Goal: Transaction & Acquisition: Book appointment/travel/reservation

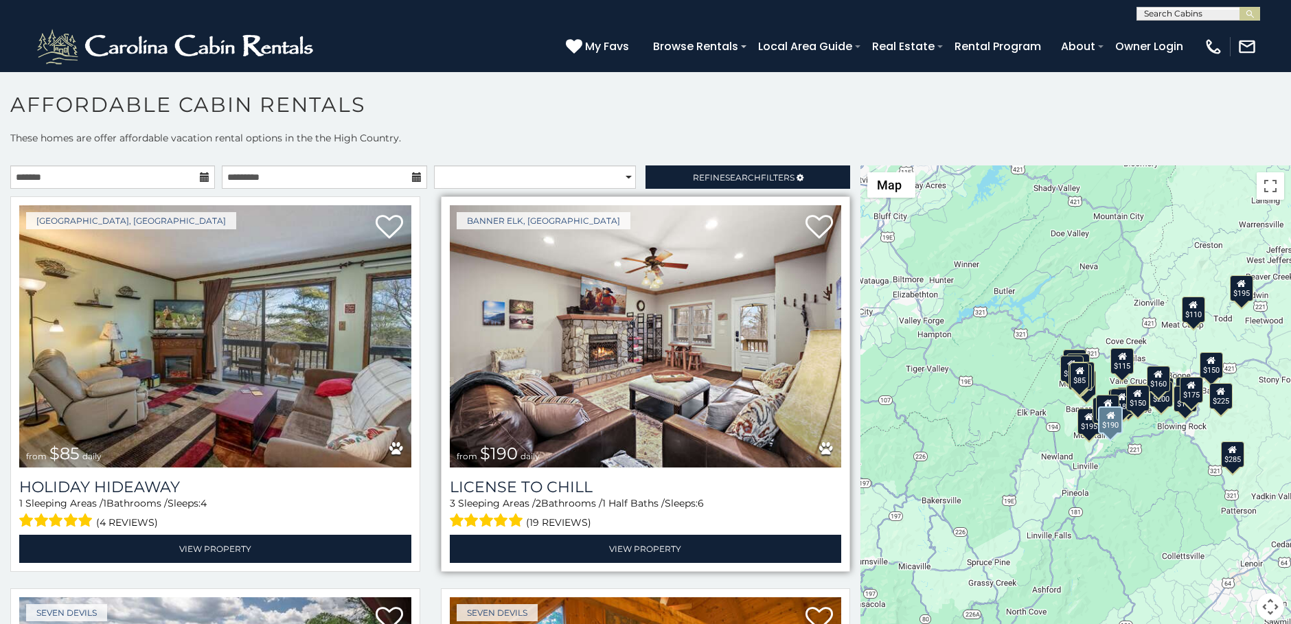
click at [687, 341] on img at bounding box center [646, 336] width 392 height 262
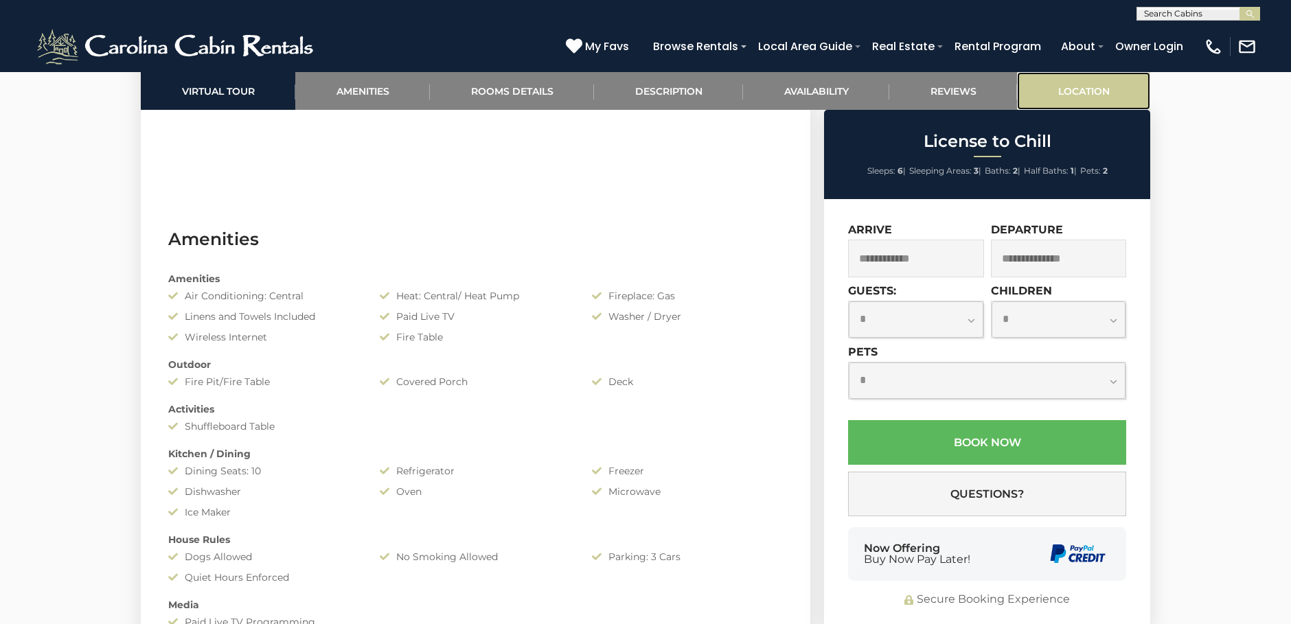
click at [1070, 95] on link "Location" at bounding box center [1083, 91] width 133 height 38
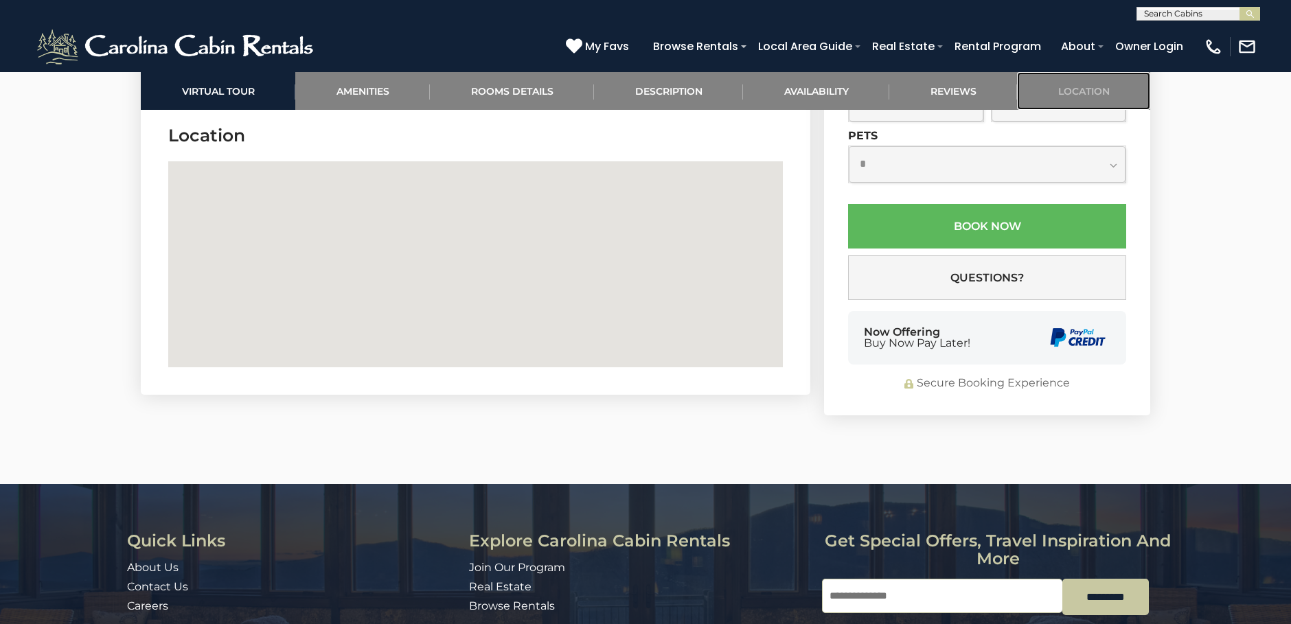
scroll to position [3274, 0]
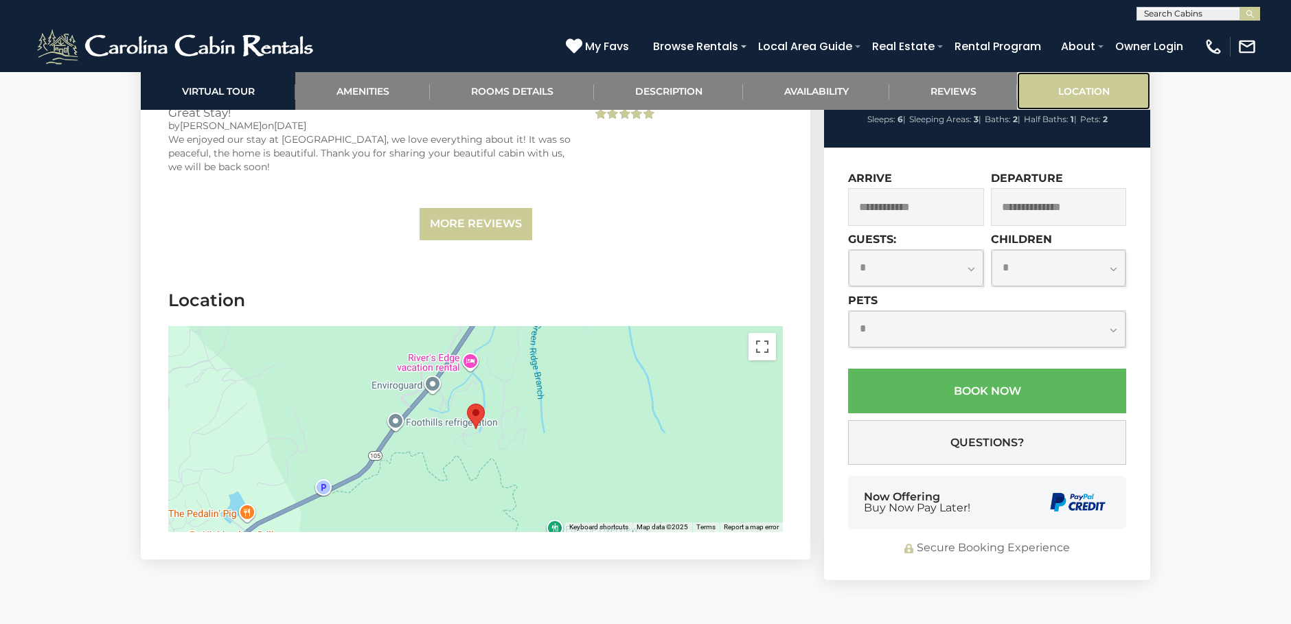
click at [1063, 96] on link "Location" at bounding box center [1083, 91] width 133 height 38
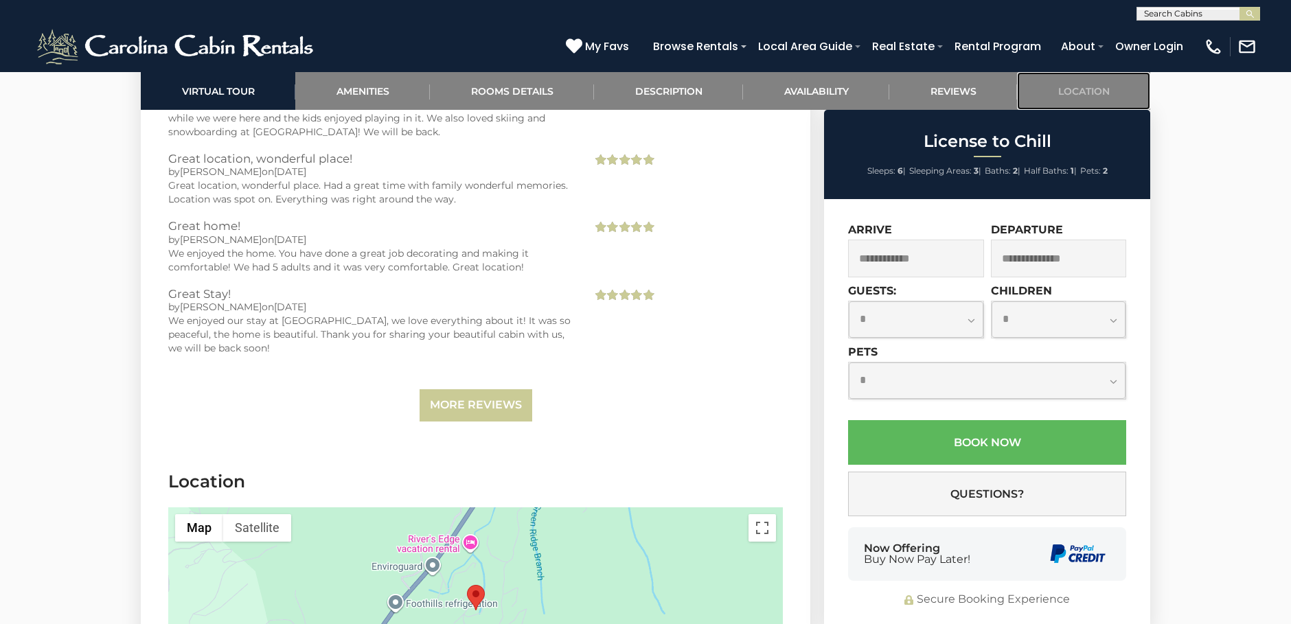
scroll to position [3340, 0]
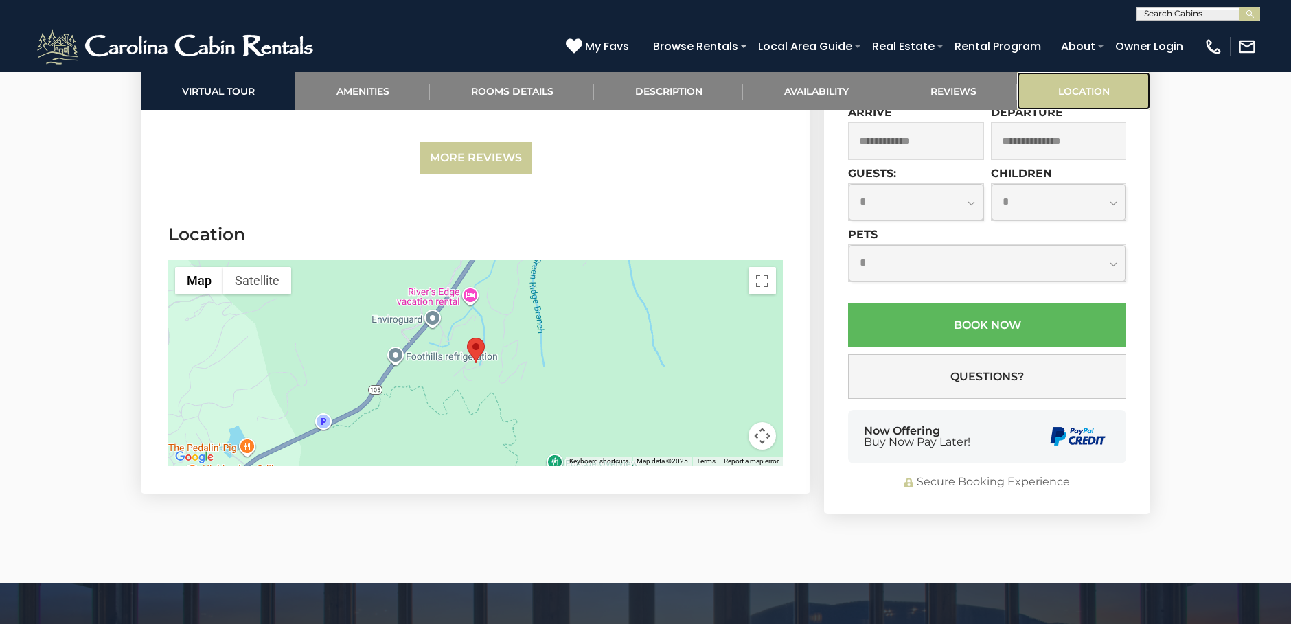
click at [1076, 91] on link "Location" at bounding box center [1083, 91] width 133 height 38
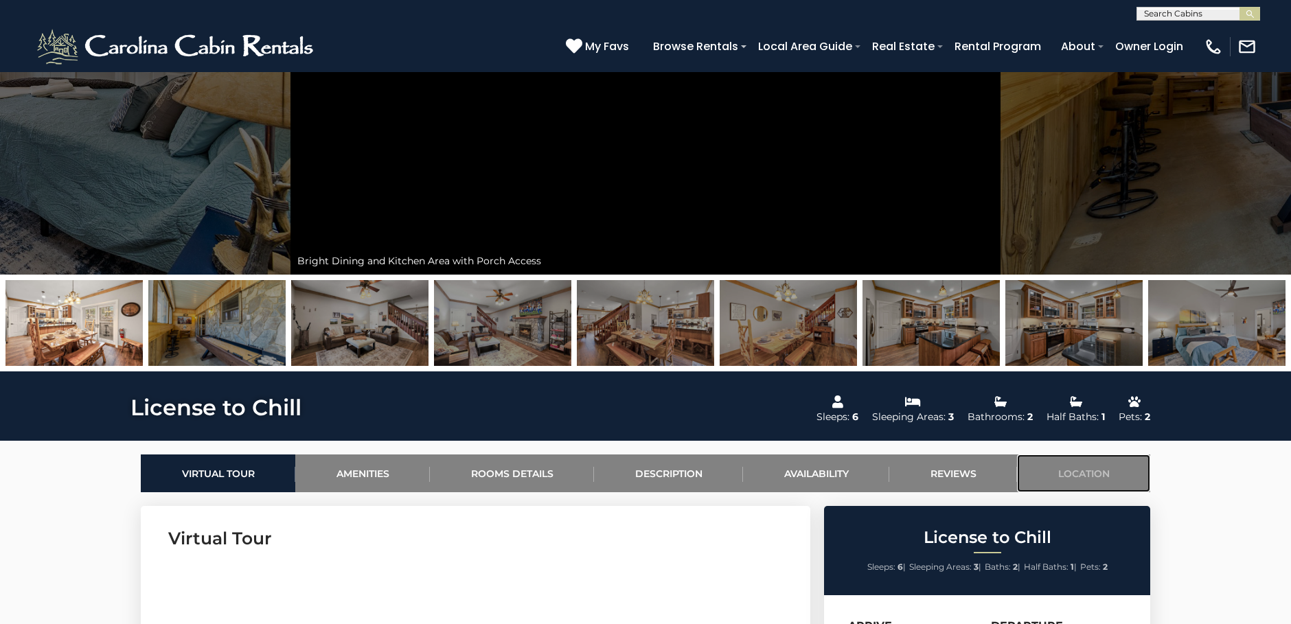
scroll to position [225, 0]
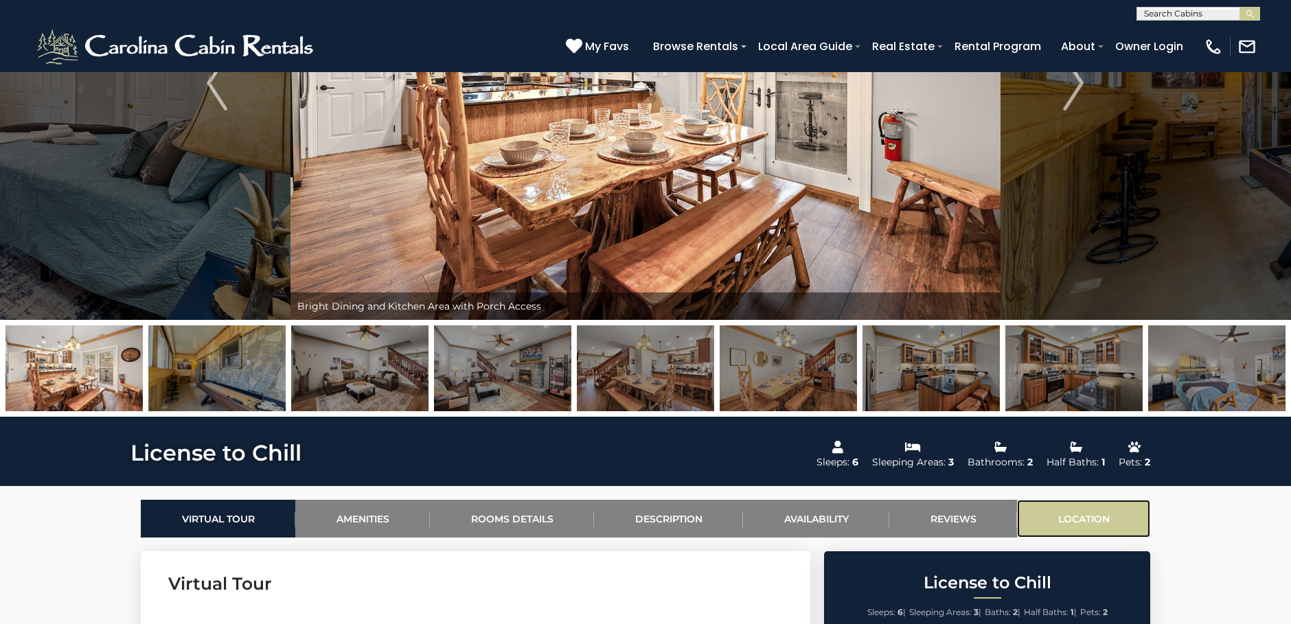
click at [1078, 511] on link "Location" at bounding box center [1083, 519] width 133 height 38
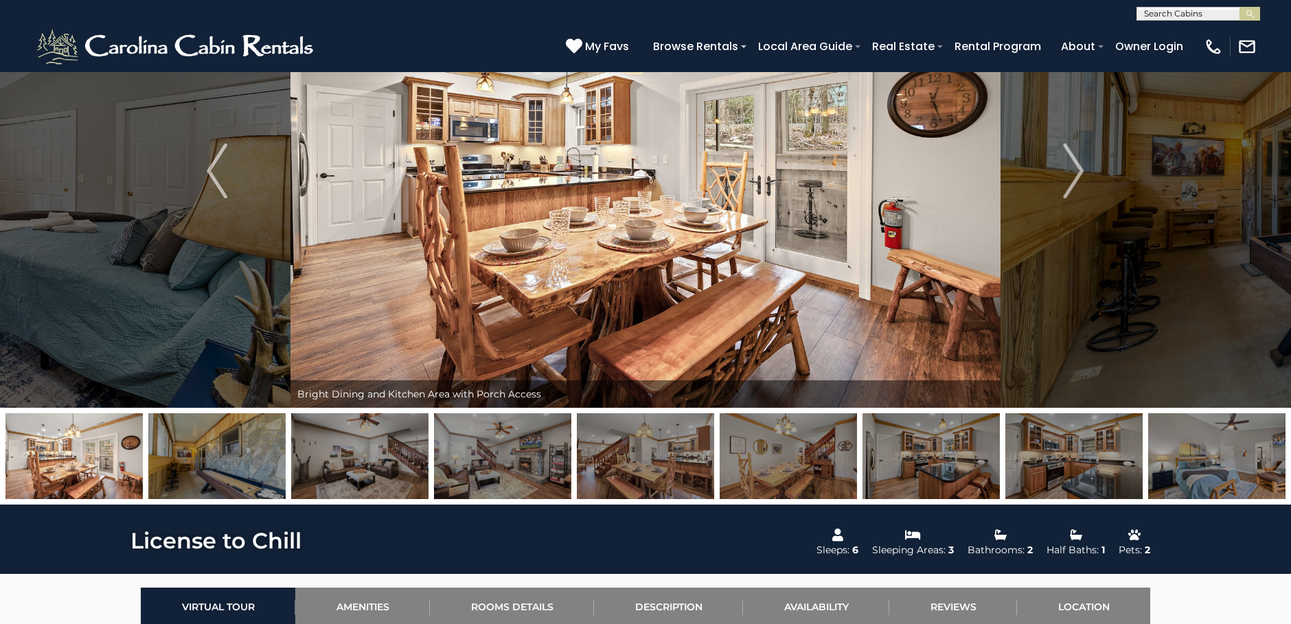
scroll to position [0, 0]
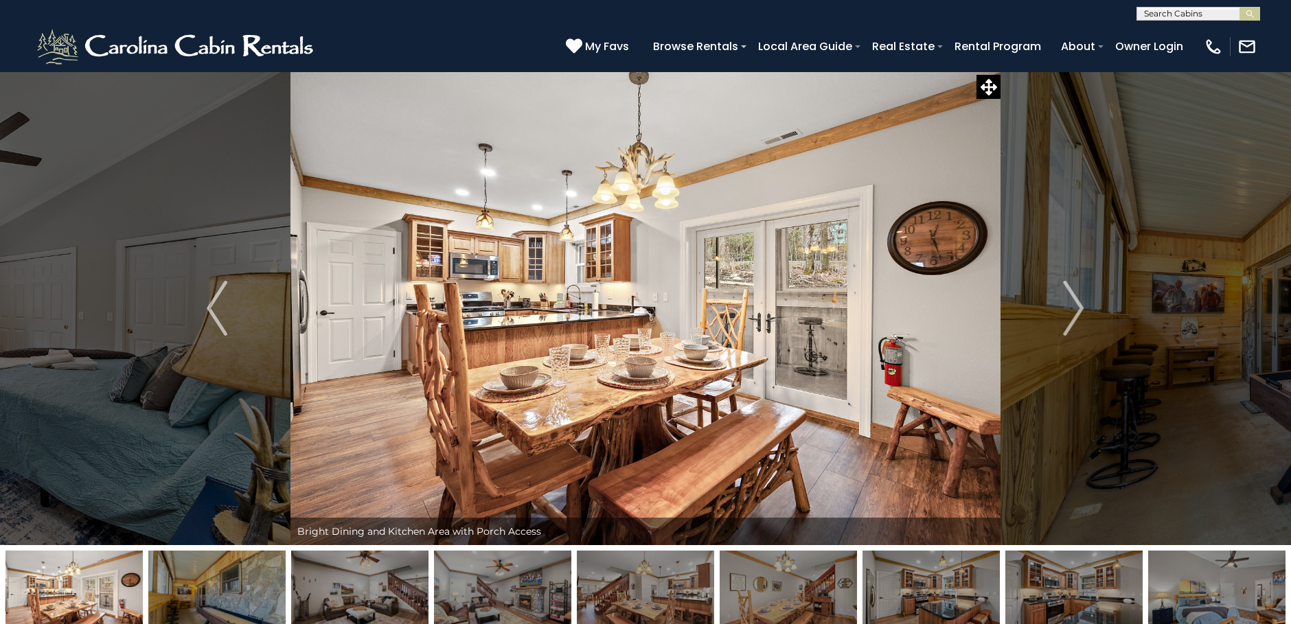
drag, startPoint x: 887, startPoint y: 119, endPoint x: 687, endPoint y: 23, distance: 221.5
